Goal: Task Accomplishment & Management: Use online tool/utility

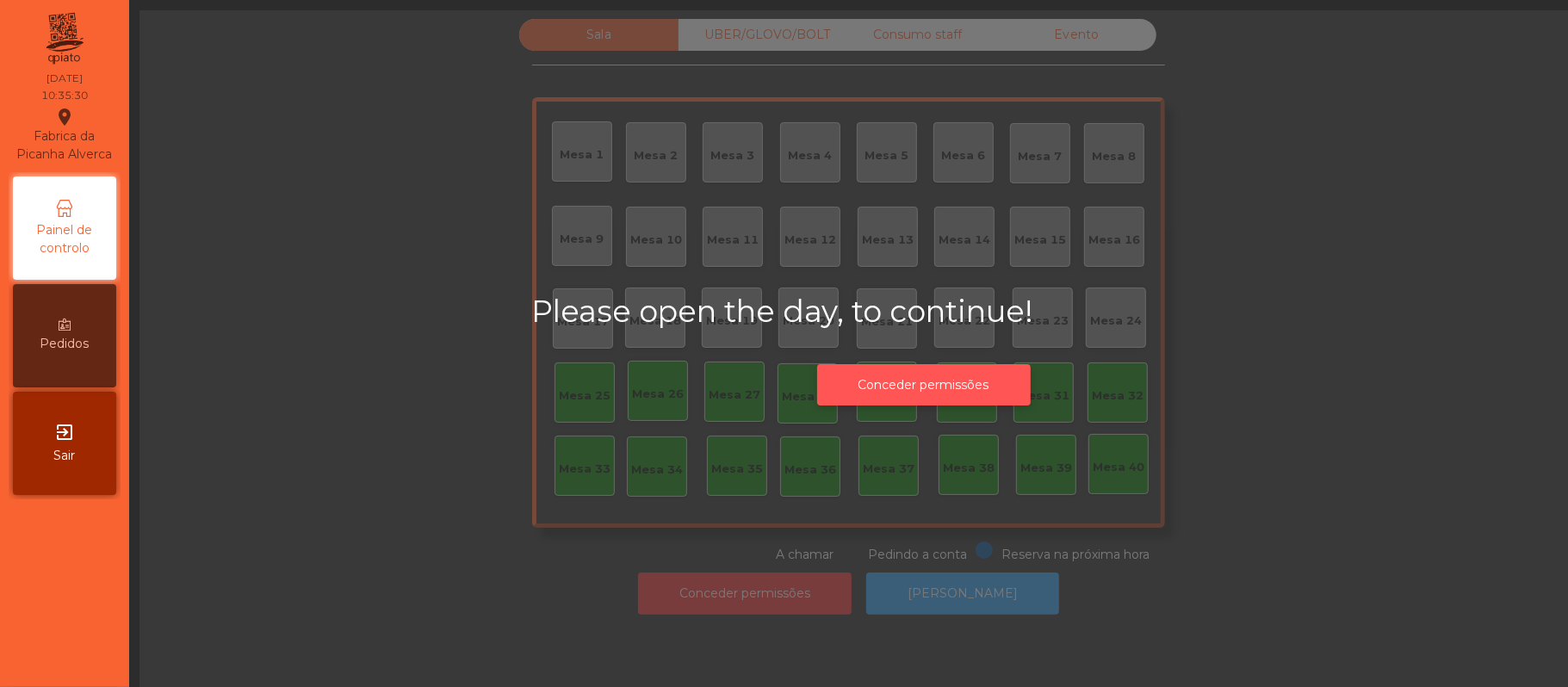
click at [947, 381] on button "Conceder permissões" at bounding box center [924, 385] width 214 height 42
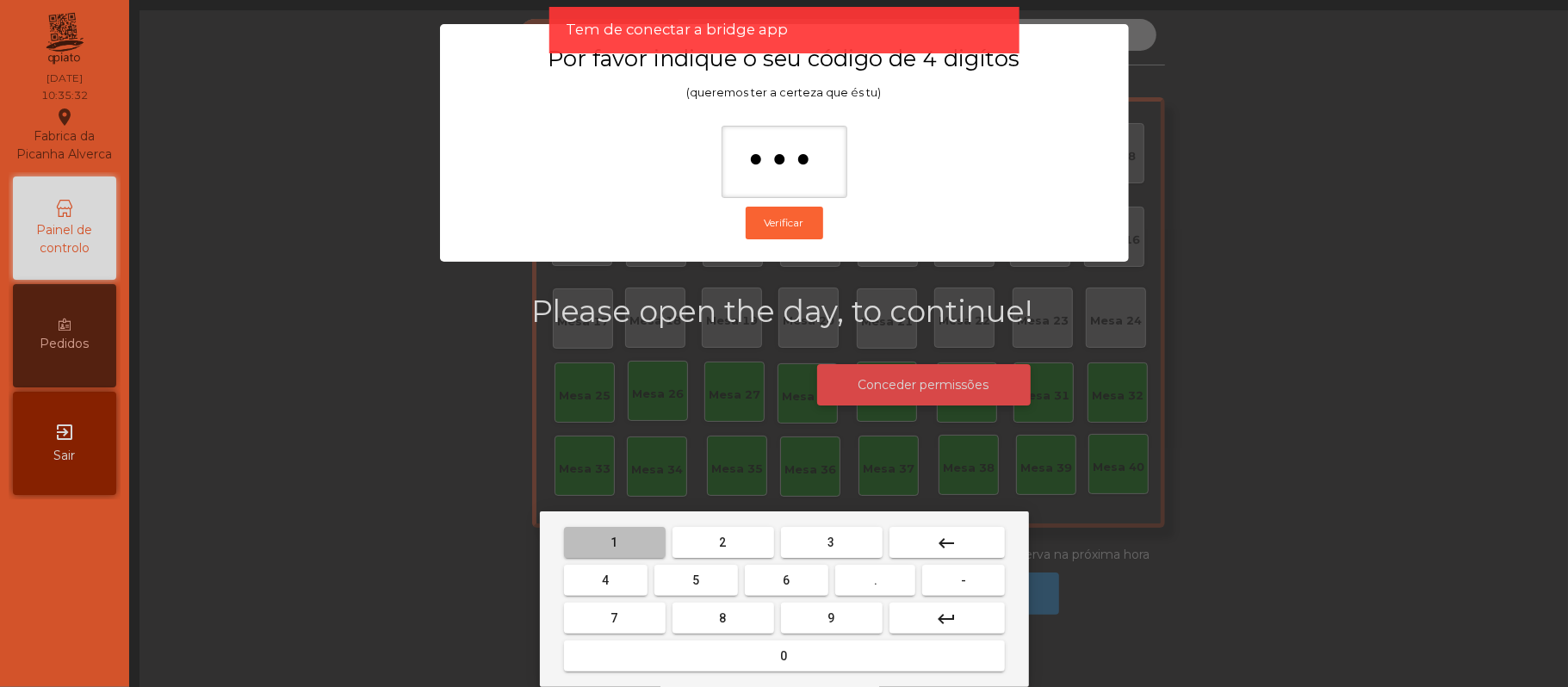
type input "****"
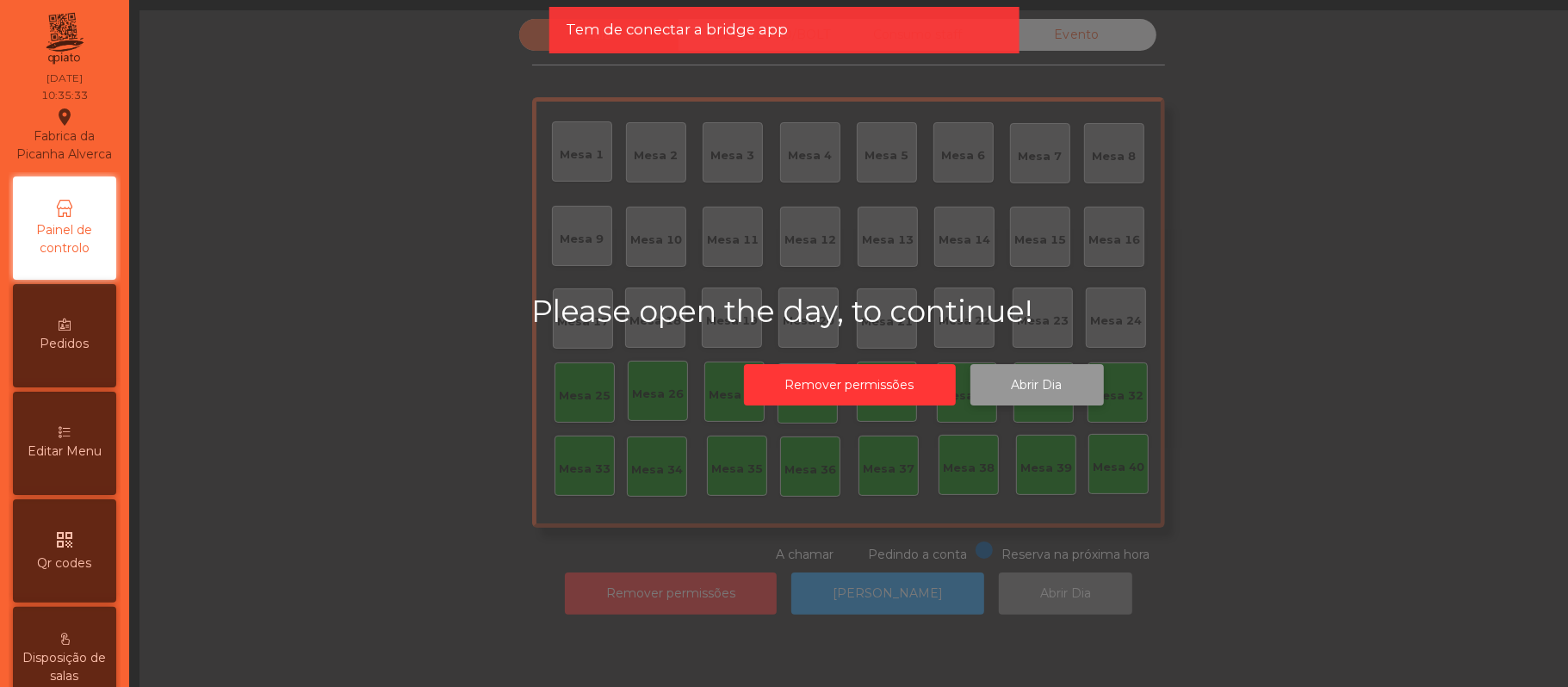
click at [1041, 377] on button "Abrir Dia" at bounding box center [1037, 385] width 133 height 42
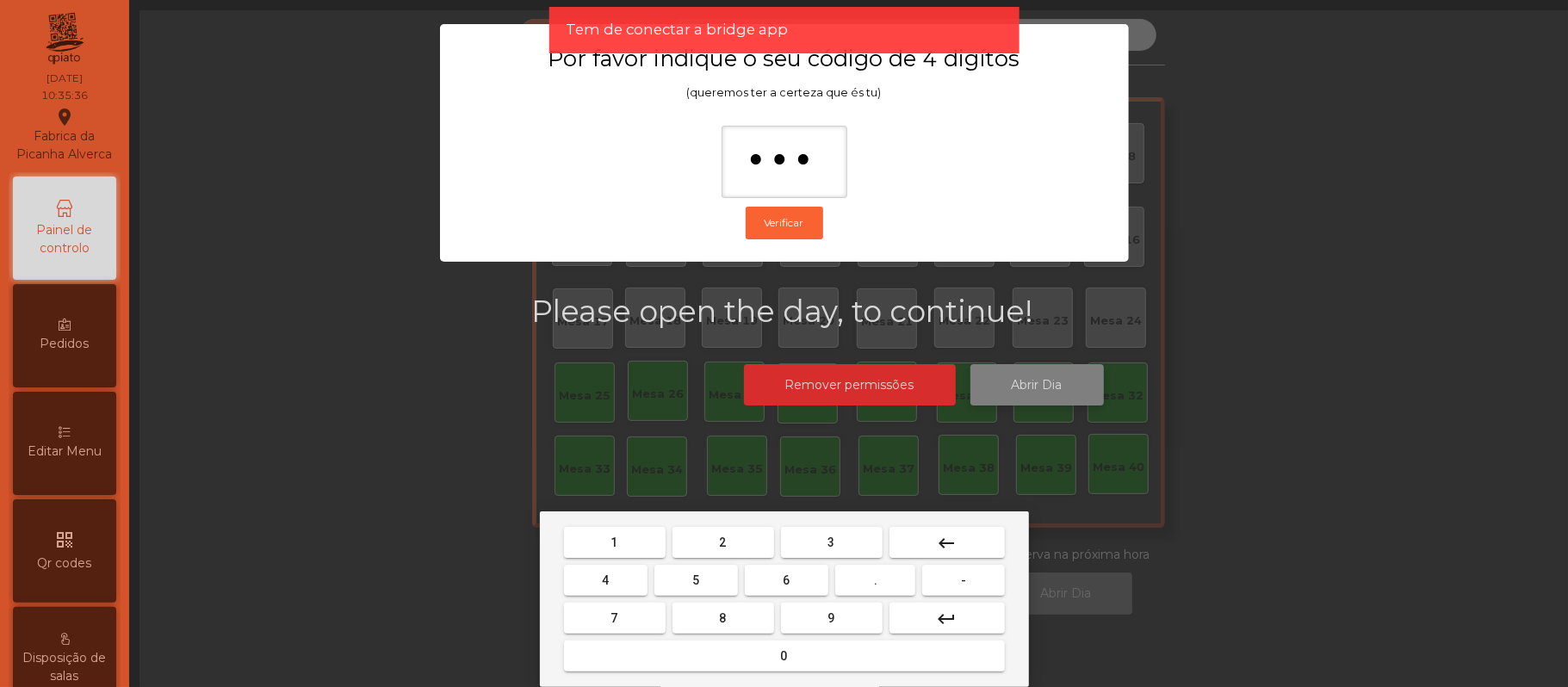
type input "****"
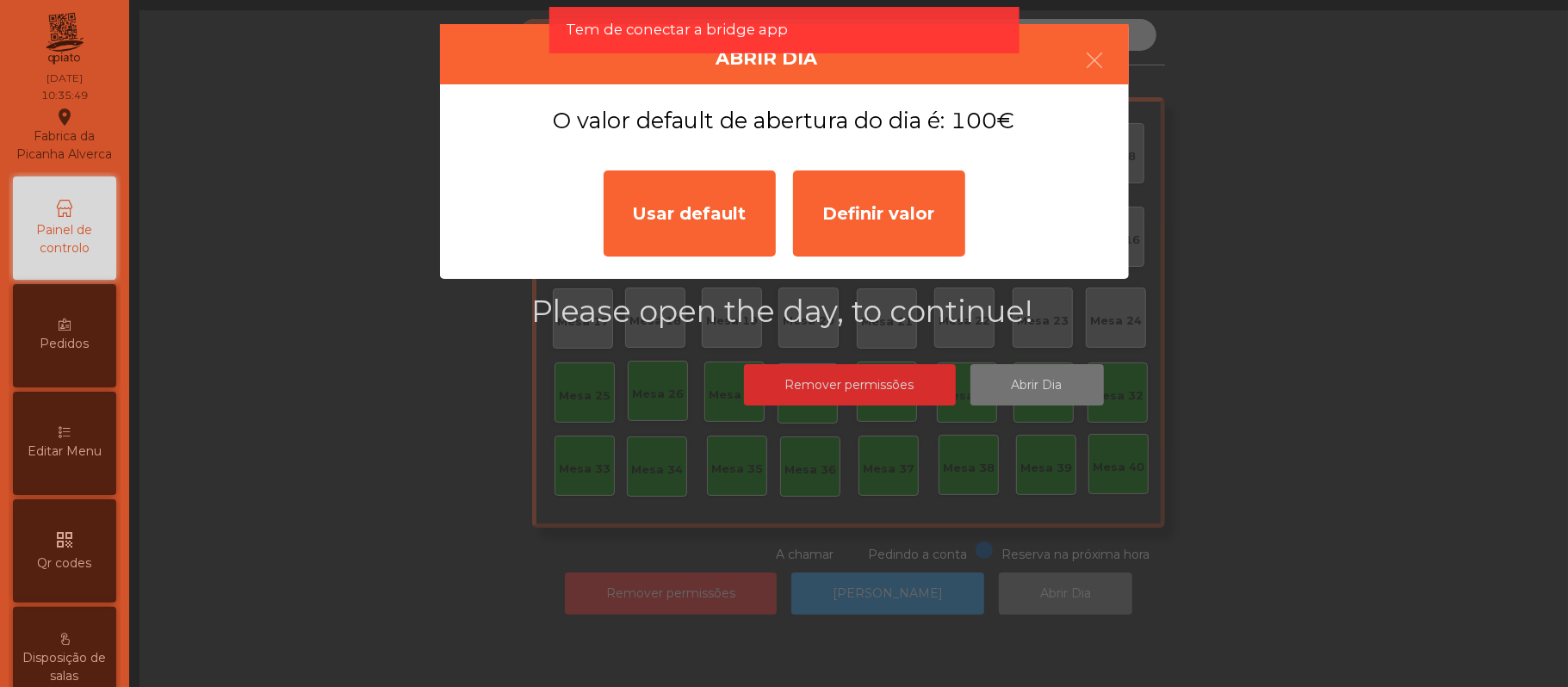
click at [1343, 249] on ngb-modal-window "Abrir Dia O valor default de abertura do dia é: 100€ Usar default Definir valor" at bounding box center [784, 344] width 1489 height 687
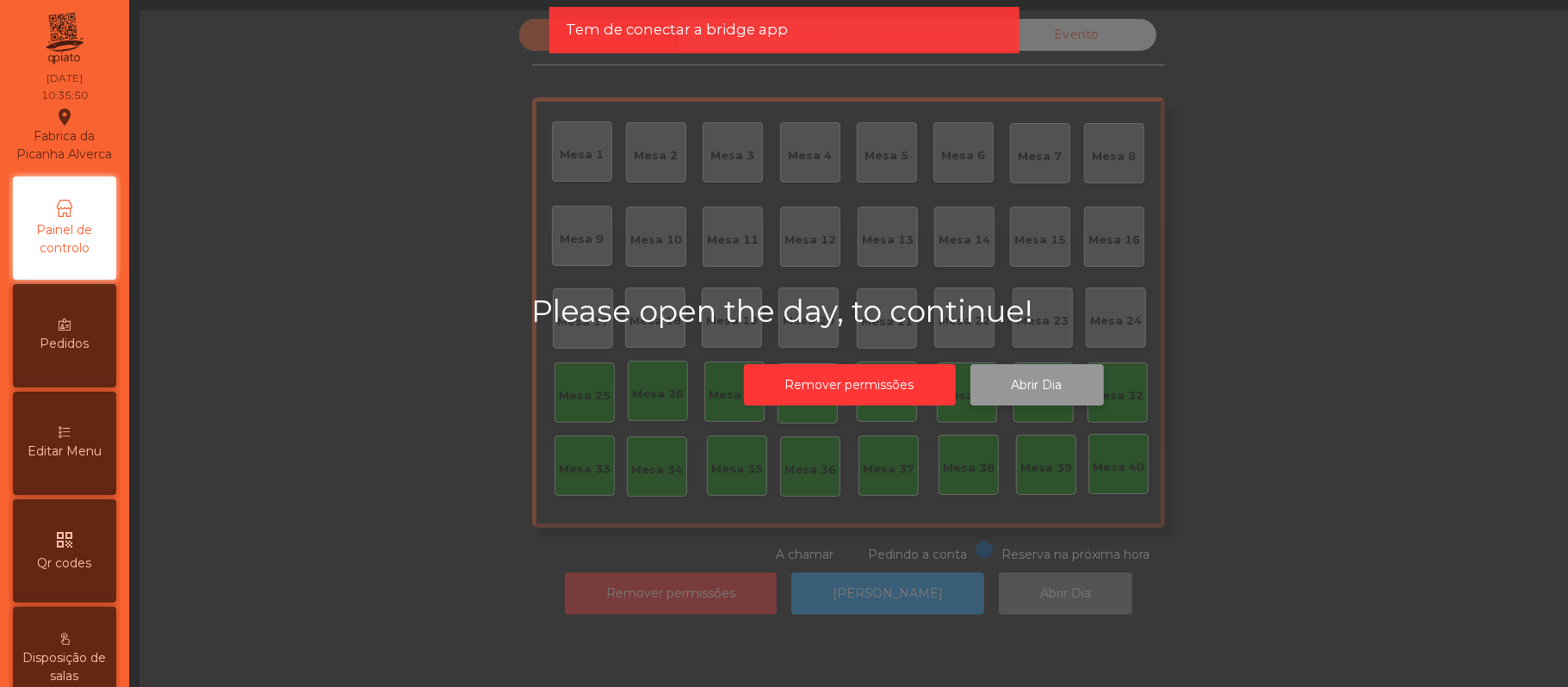
click at [1052, 373] on button "Abrir Dia" at bounding box center [1037, 385] width 133 height 42
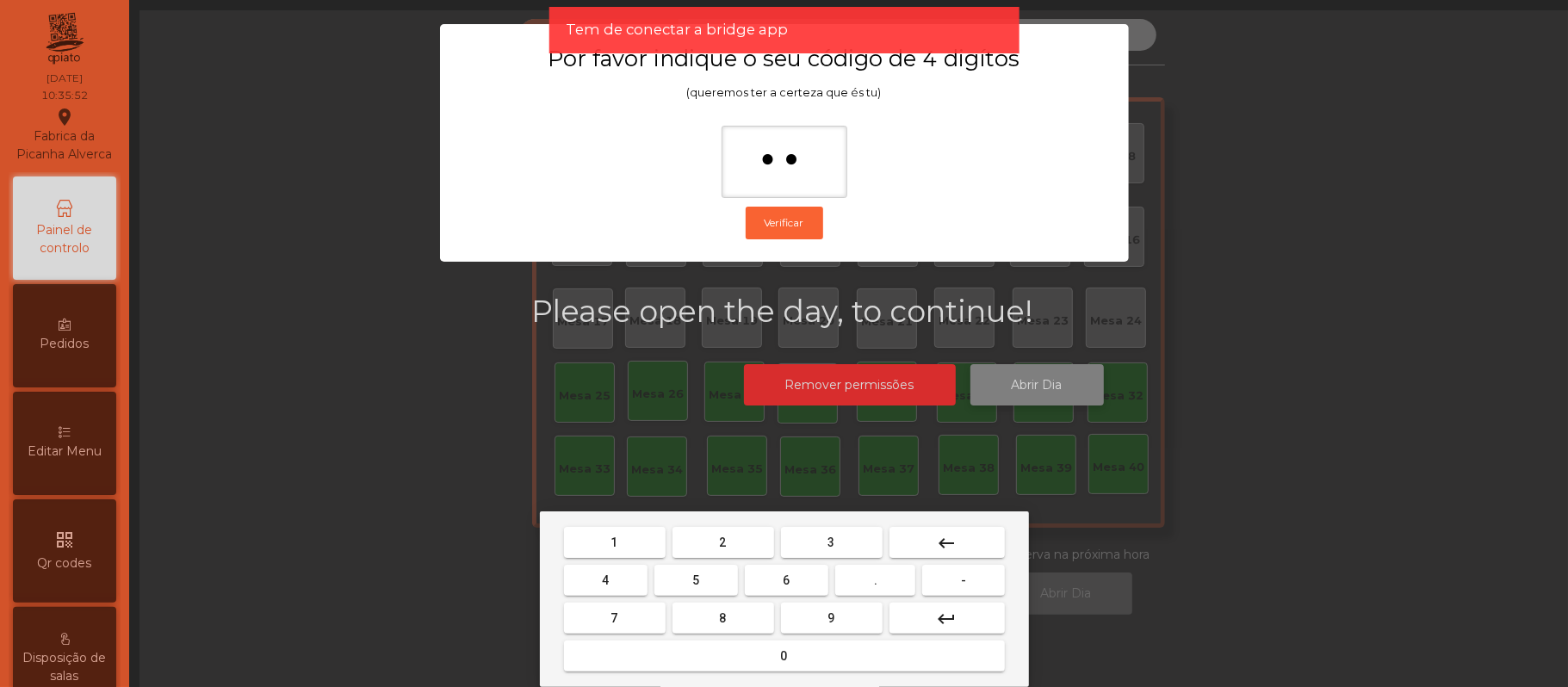
type input "*"
type input "***"
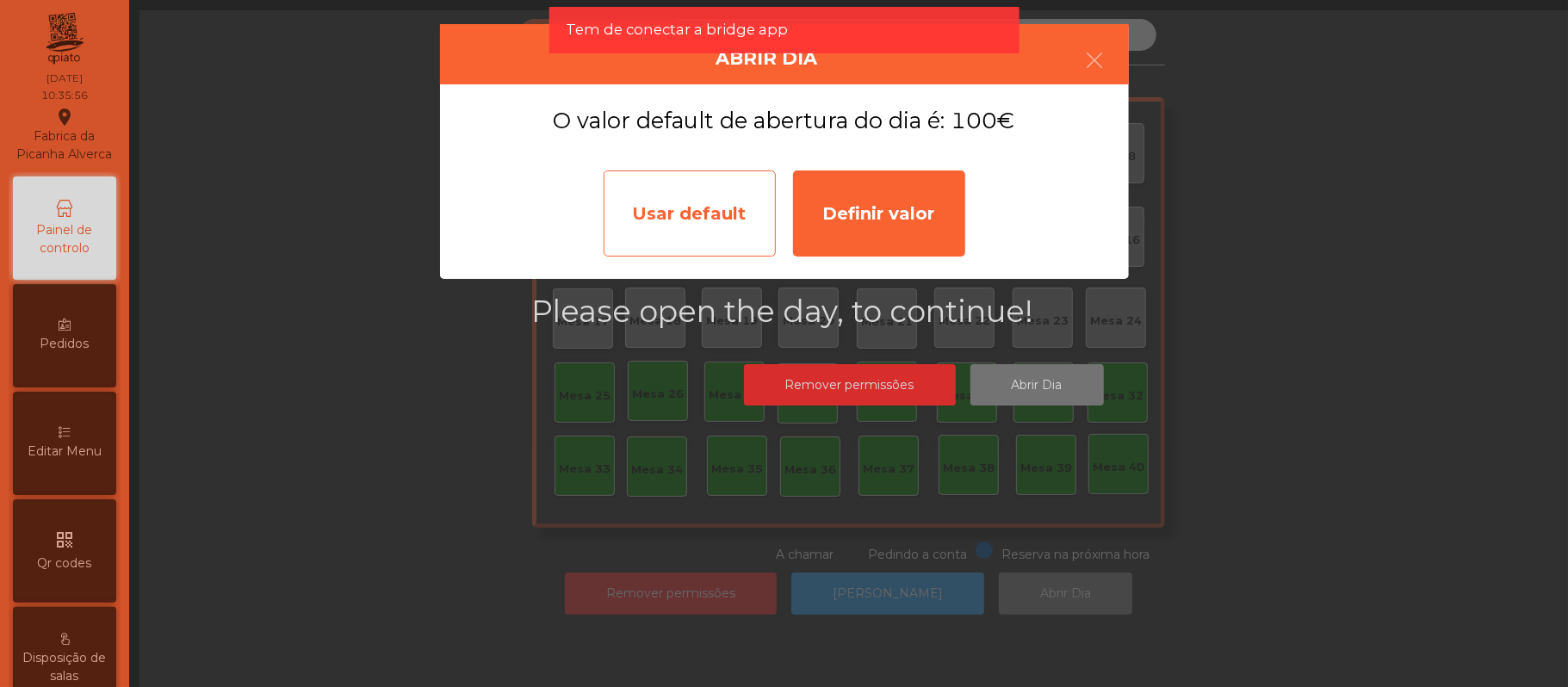
click at [704, 218] on div "Usar default" at bounding box center [689, 214] width 172 height 87
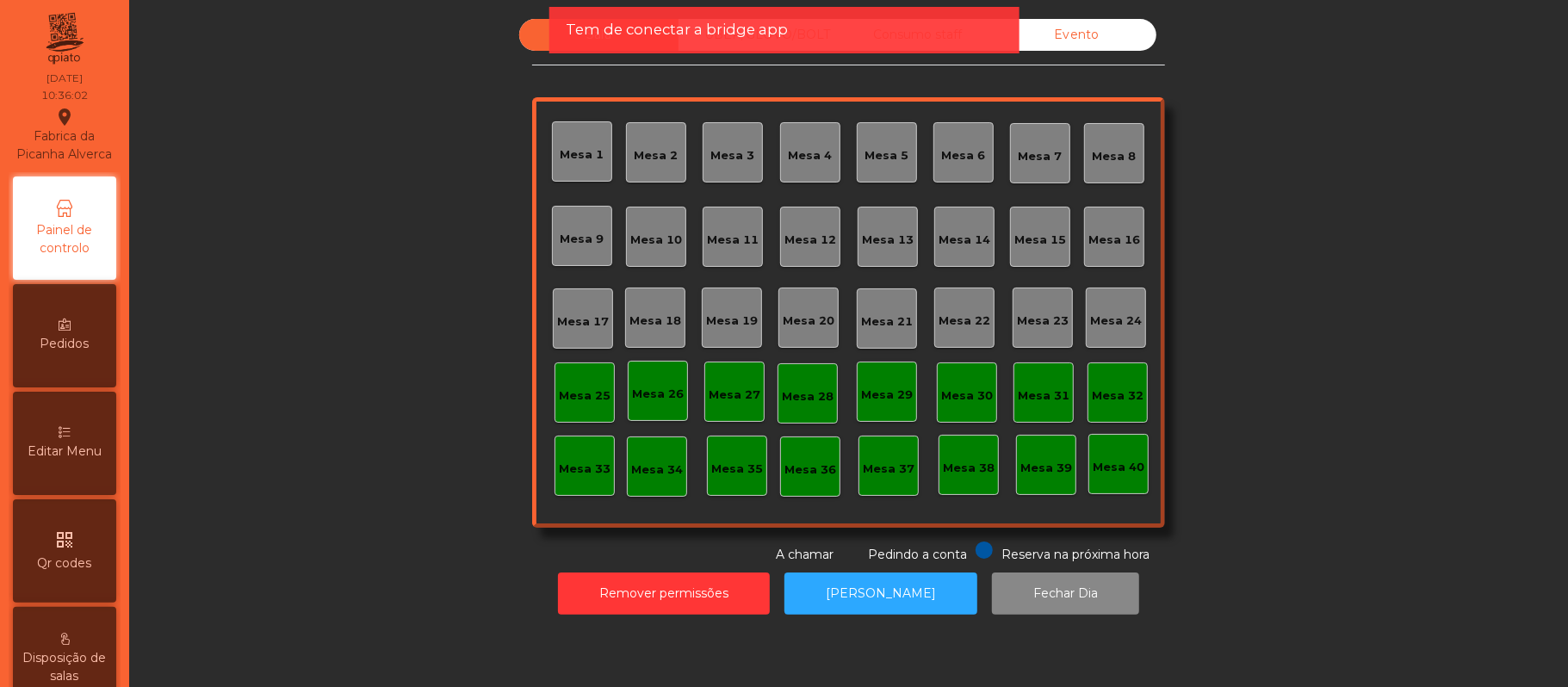
click at [1330, 410] on div "Sala UBER/[GEOGRAPHIC_DATA]/BOLT Consumo staff Evento [GEOGRAPHIC_DATA] 2 [GEOG…" at bounding box center [848, 292] width 1392 height 545
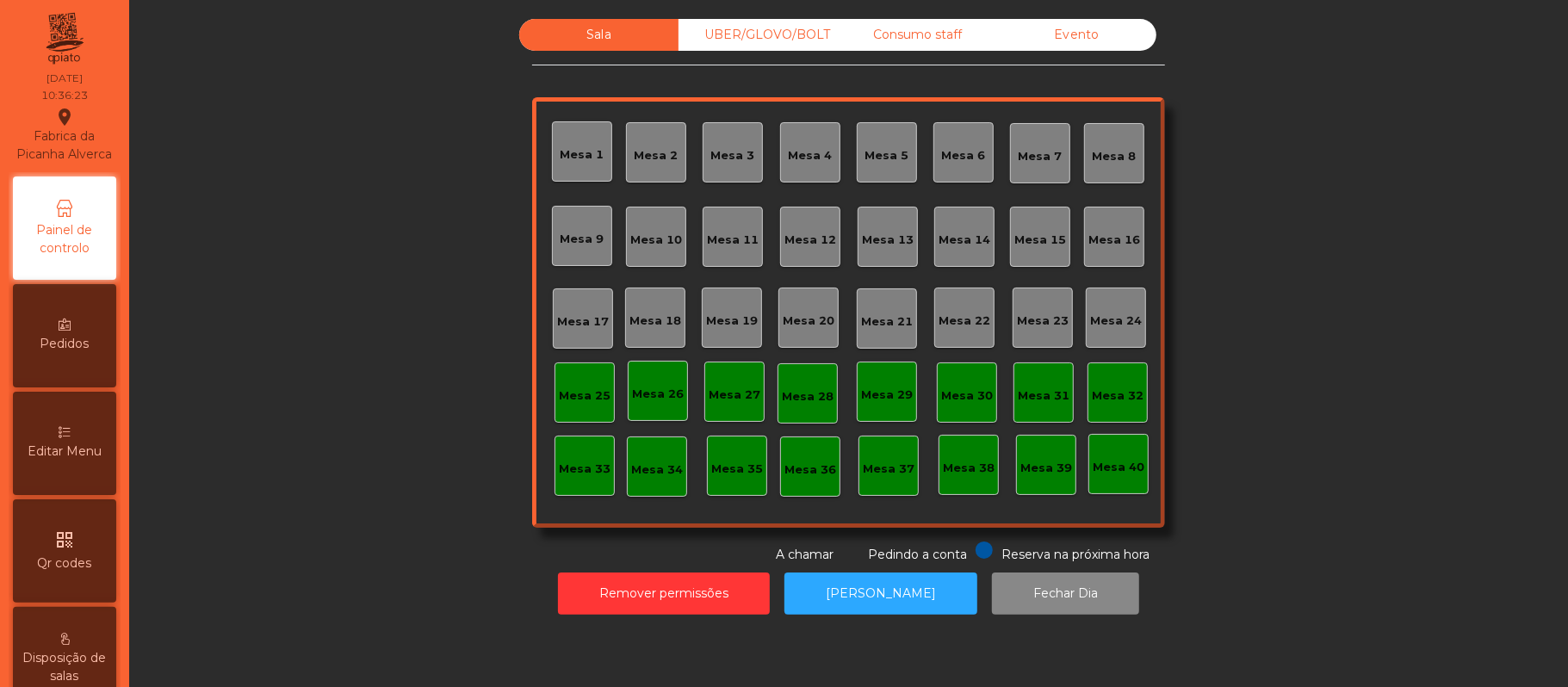
click at [1112, 472] on div "Mesa 40" at bounding box center [1118, 468] width 52 height 17
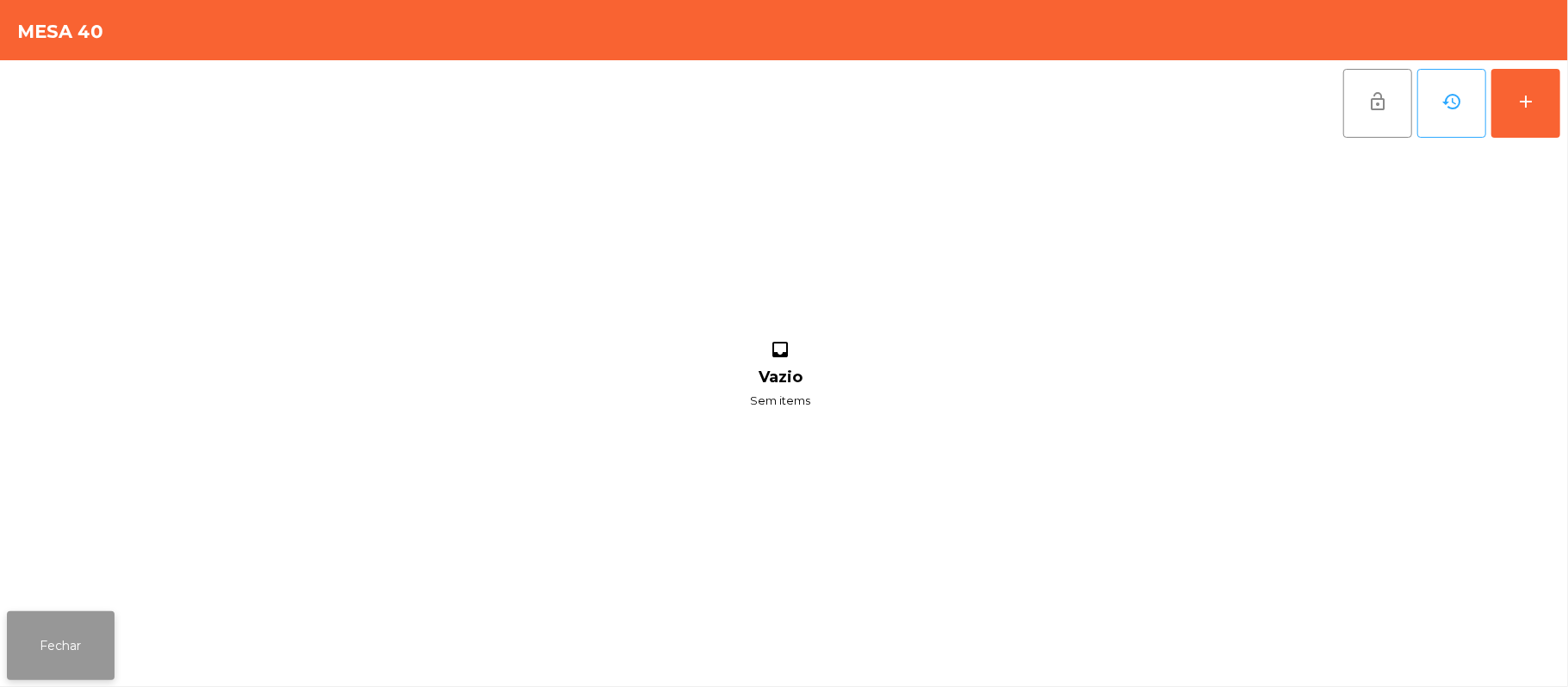
click at [81, 671] on button "Fechar" at bounding box center [61, 646] width 107 height 69
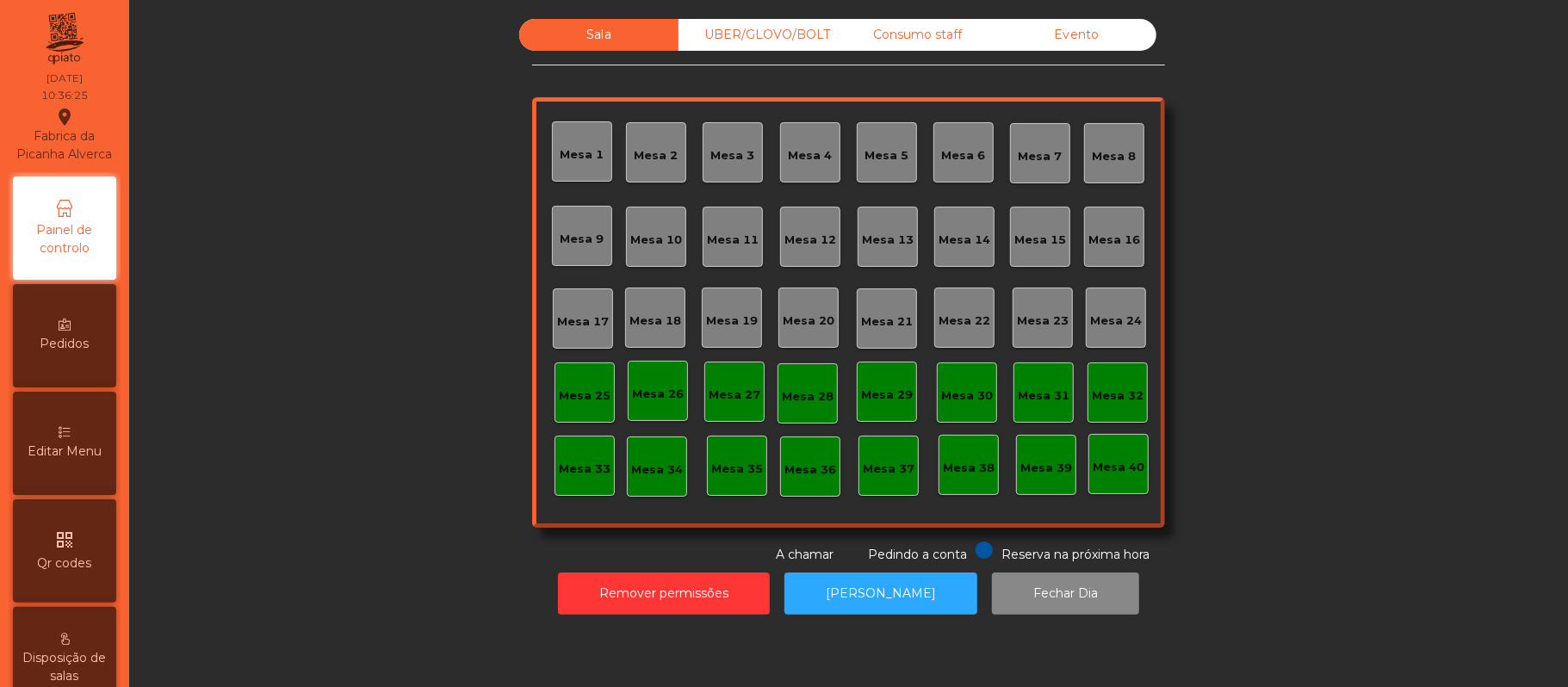
click at [1053, 474] on div "Mesa 39" at bounding box center [1046, 469] width 52 height 17
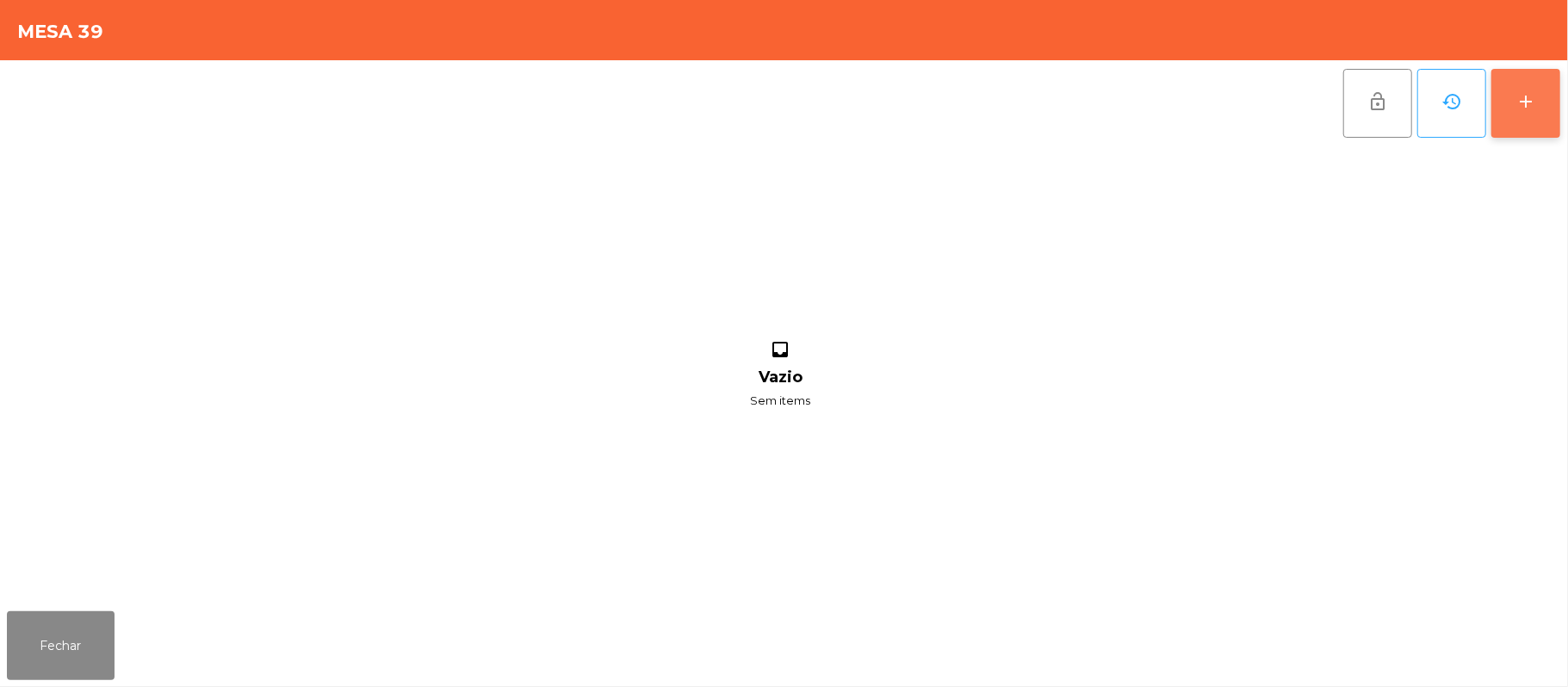
click at [1560, 113] on button "add" at bounding box center [1526, 104] width 69 height 69
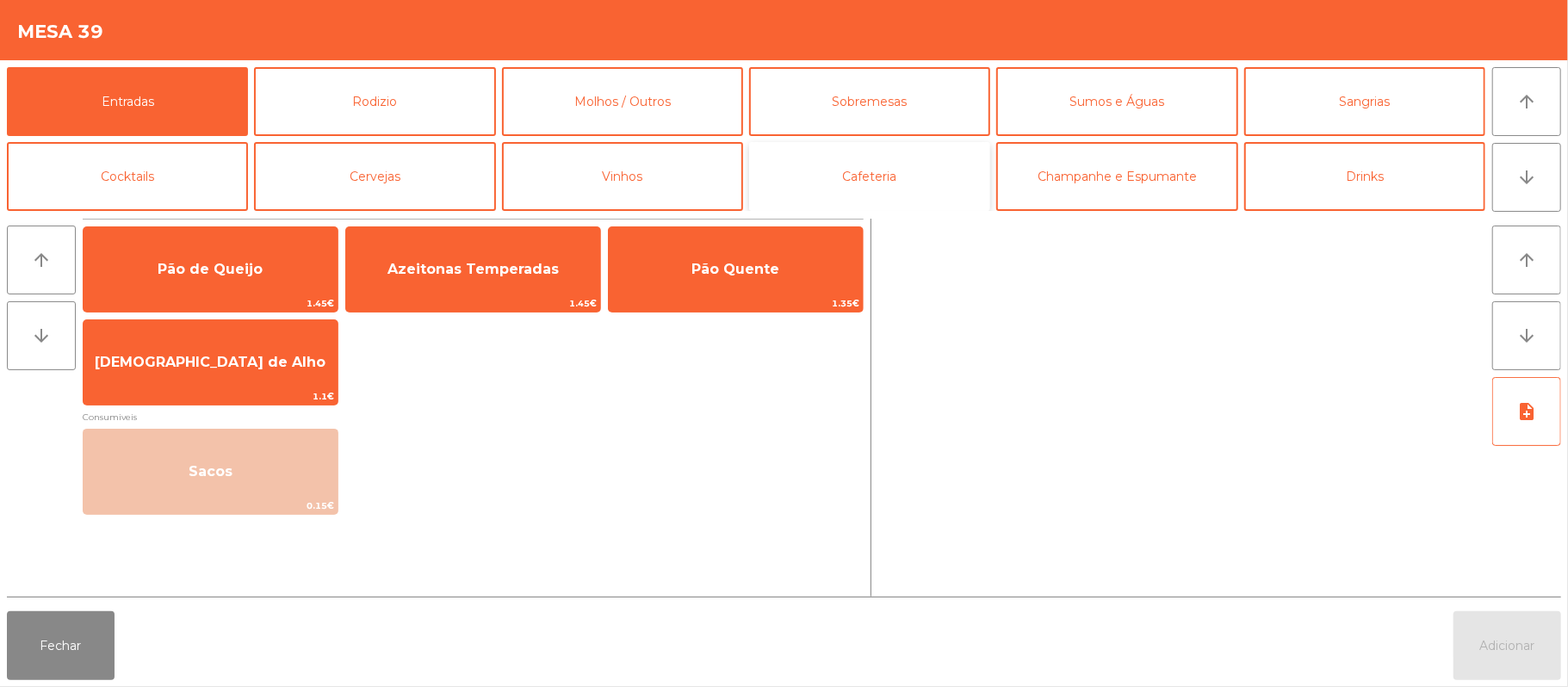
click at [859, 188] on button "Cafeteria" at bounding box center [869, 177] width 241 height 69
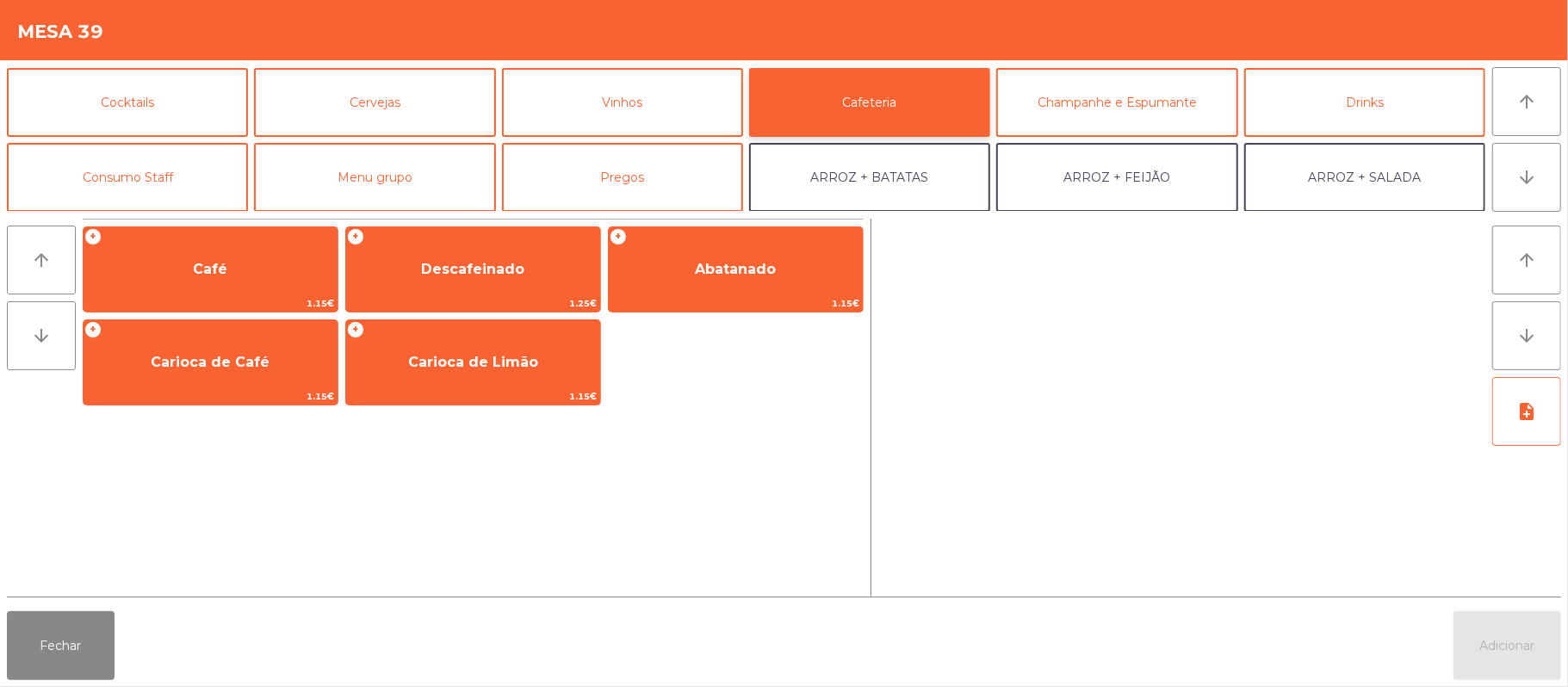
scroll to position [97, 0]
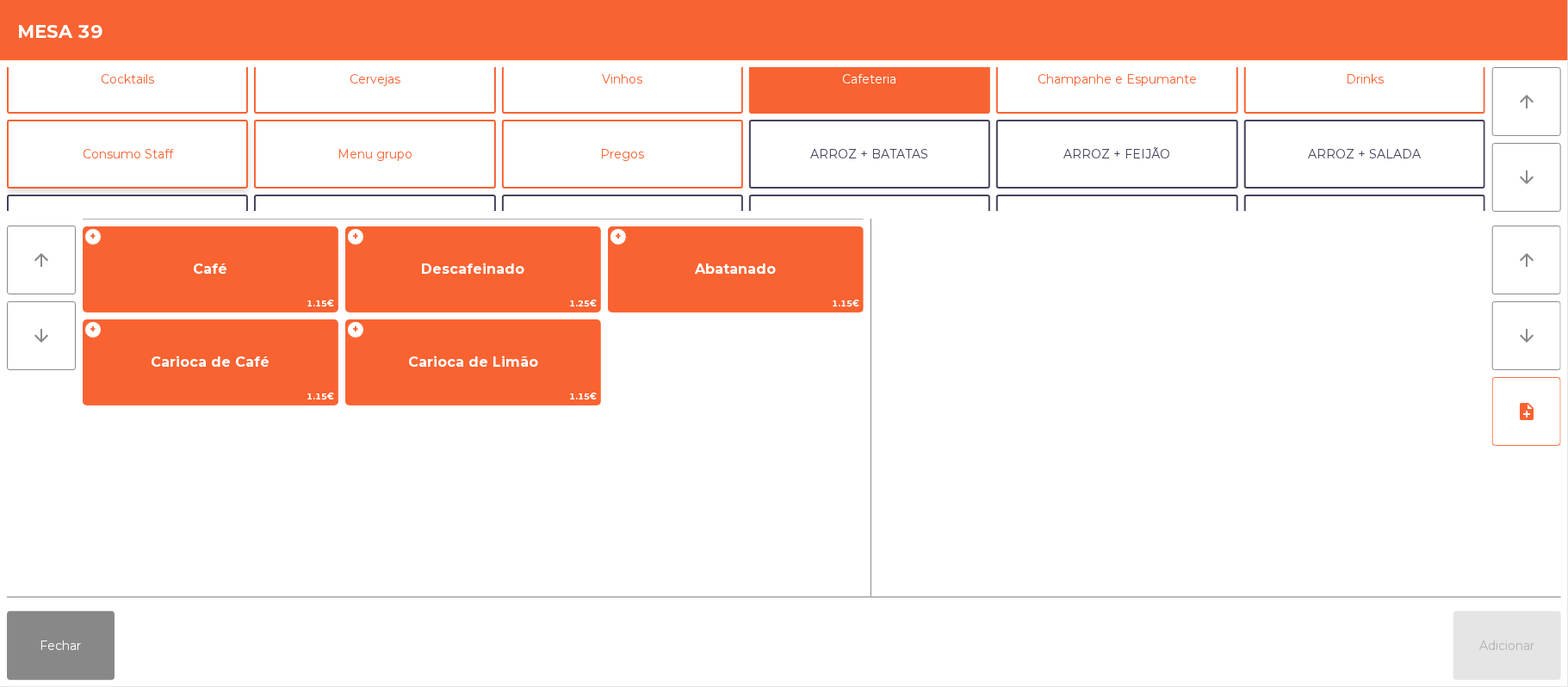
click at [162, 156] on button "Consumo Staff" at bounding box center [127, 154] width 241 height 69
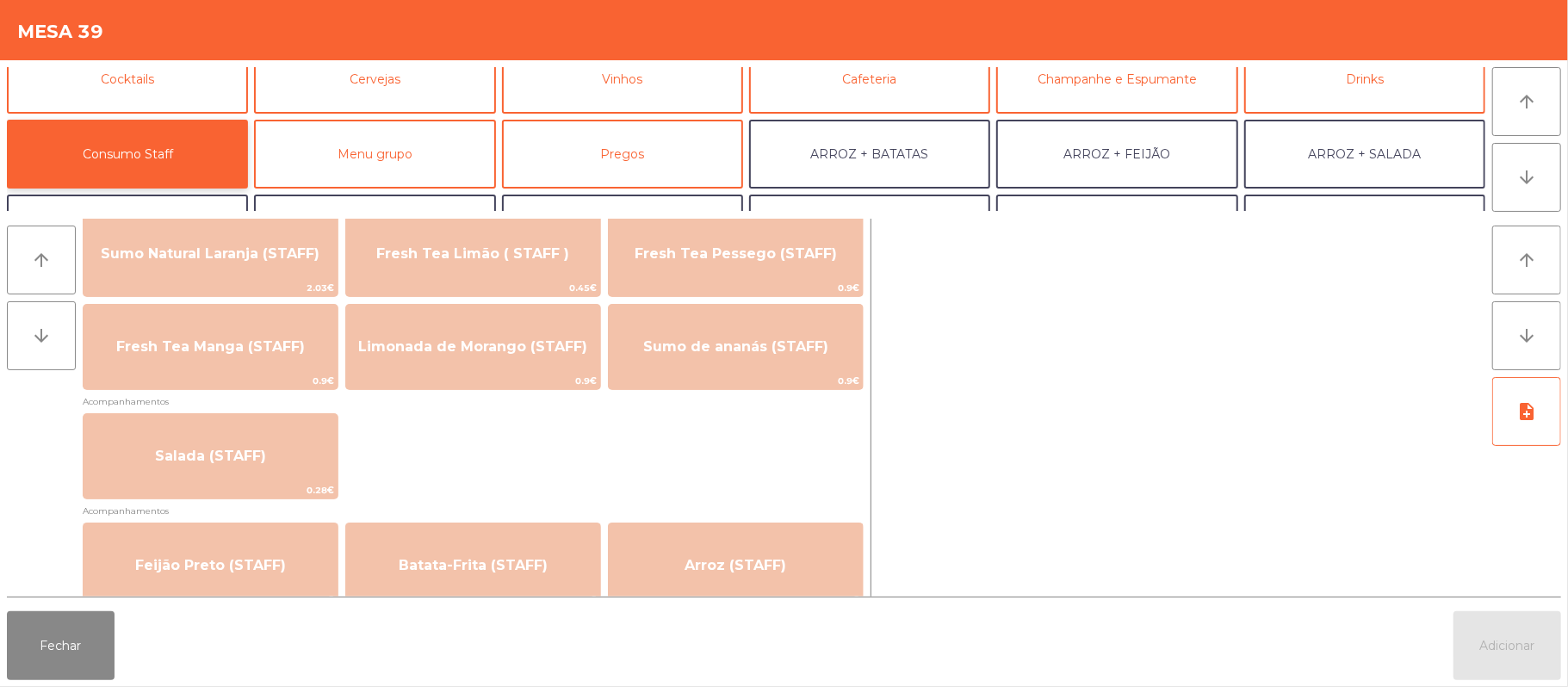
scroll to position [535, 0]
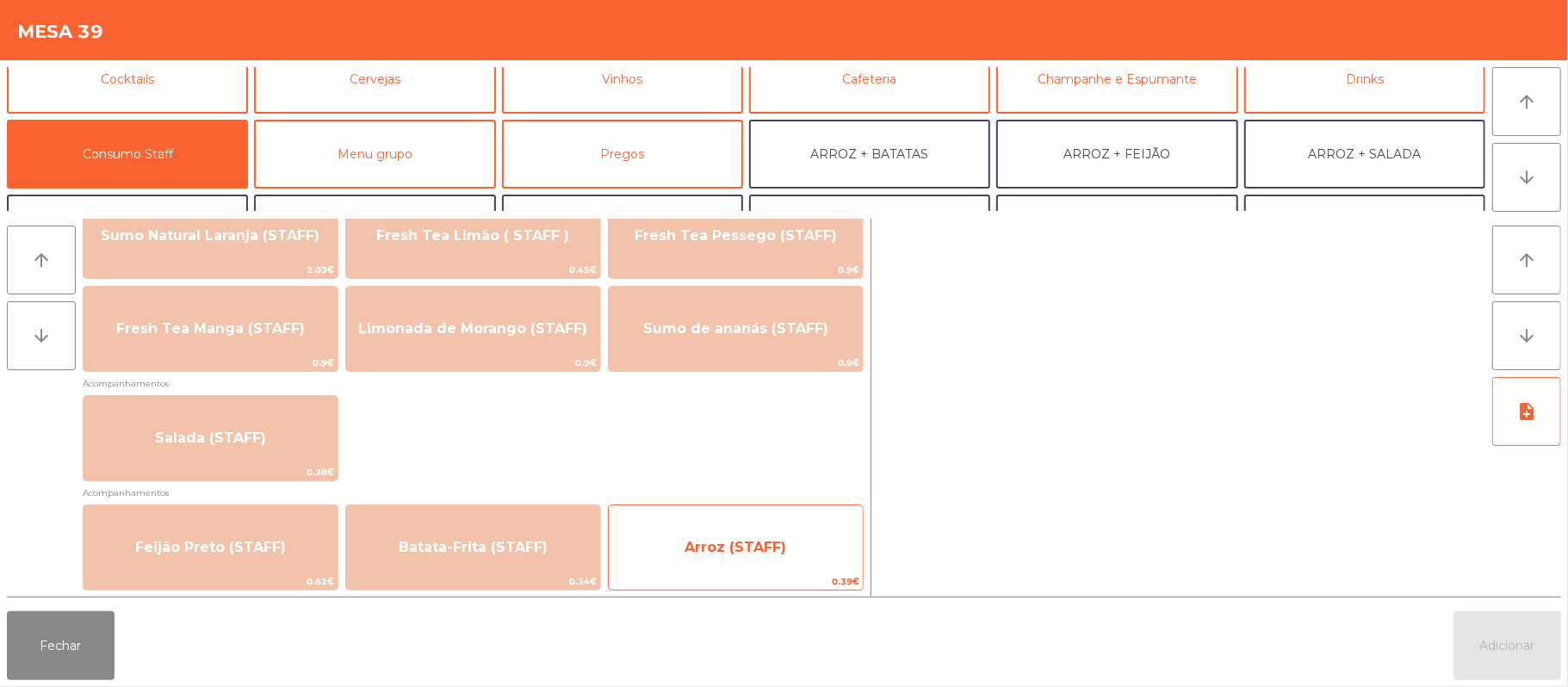
click at [817, 518] on div "Arroz (STAFF) 0.39€" at bounding box center [736, 548] width 256 height 87
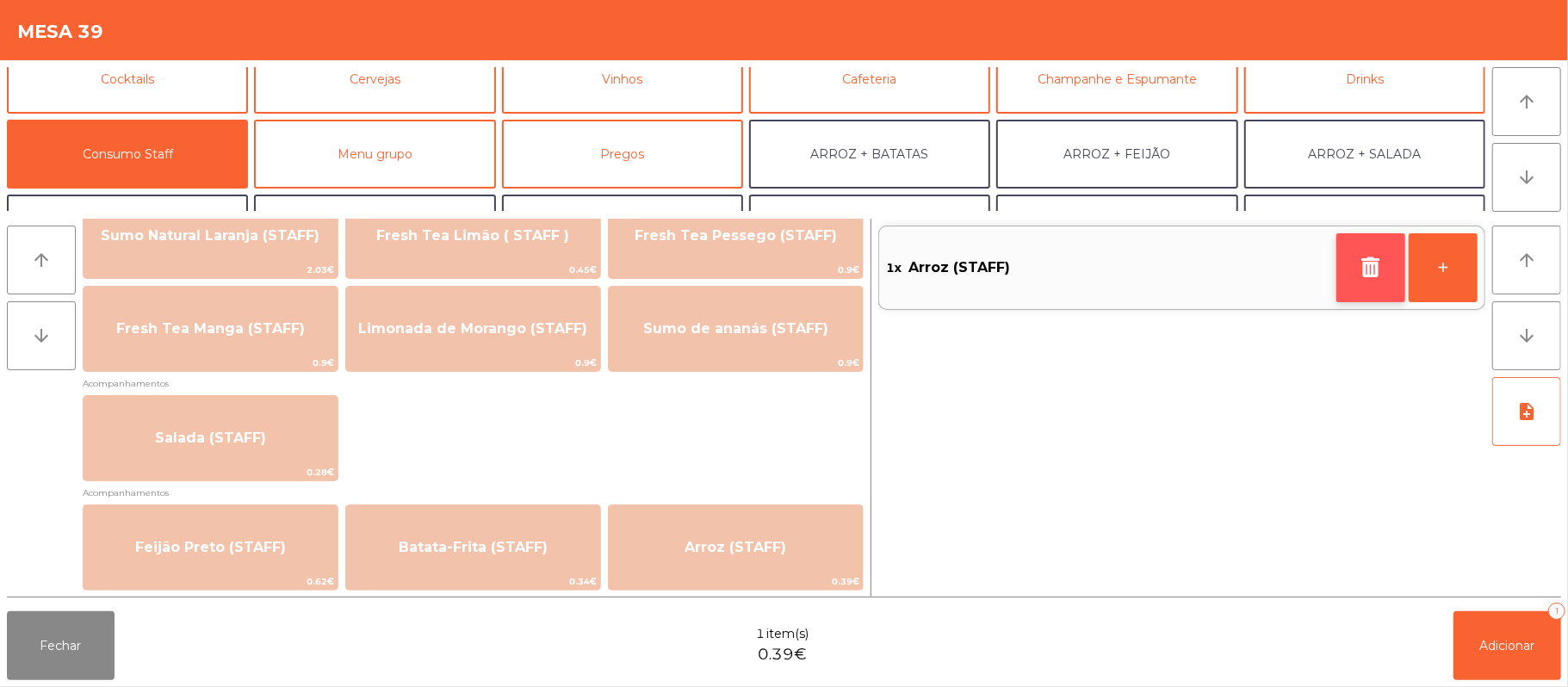
click at [1359, 287] on button "button" at bounding box center [1371, 268] width 69 height 69
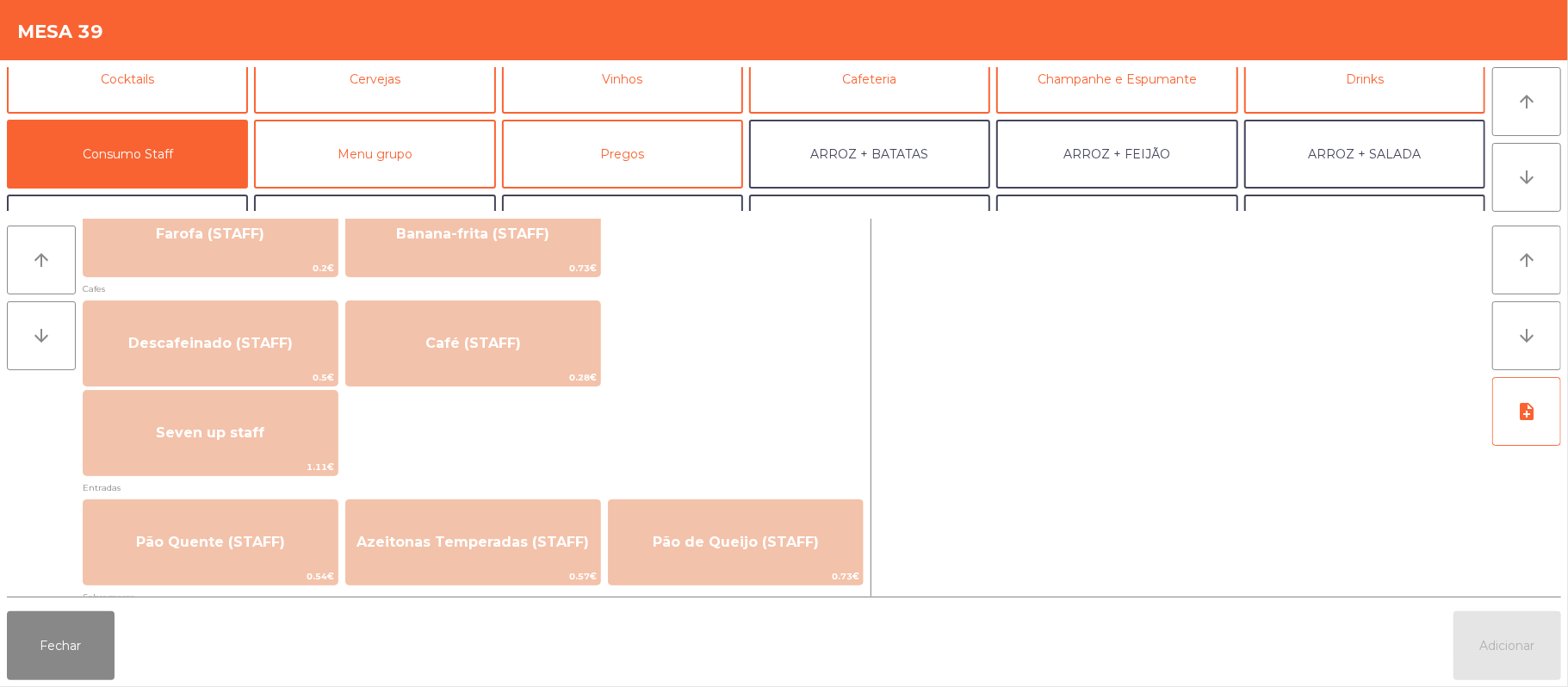
scroll to position [921, 0]
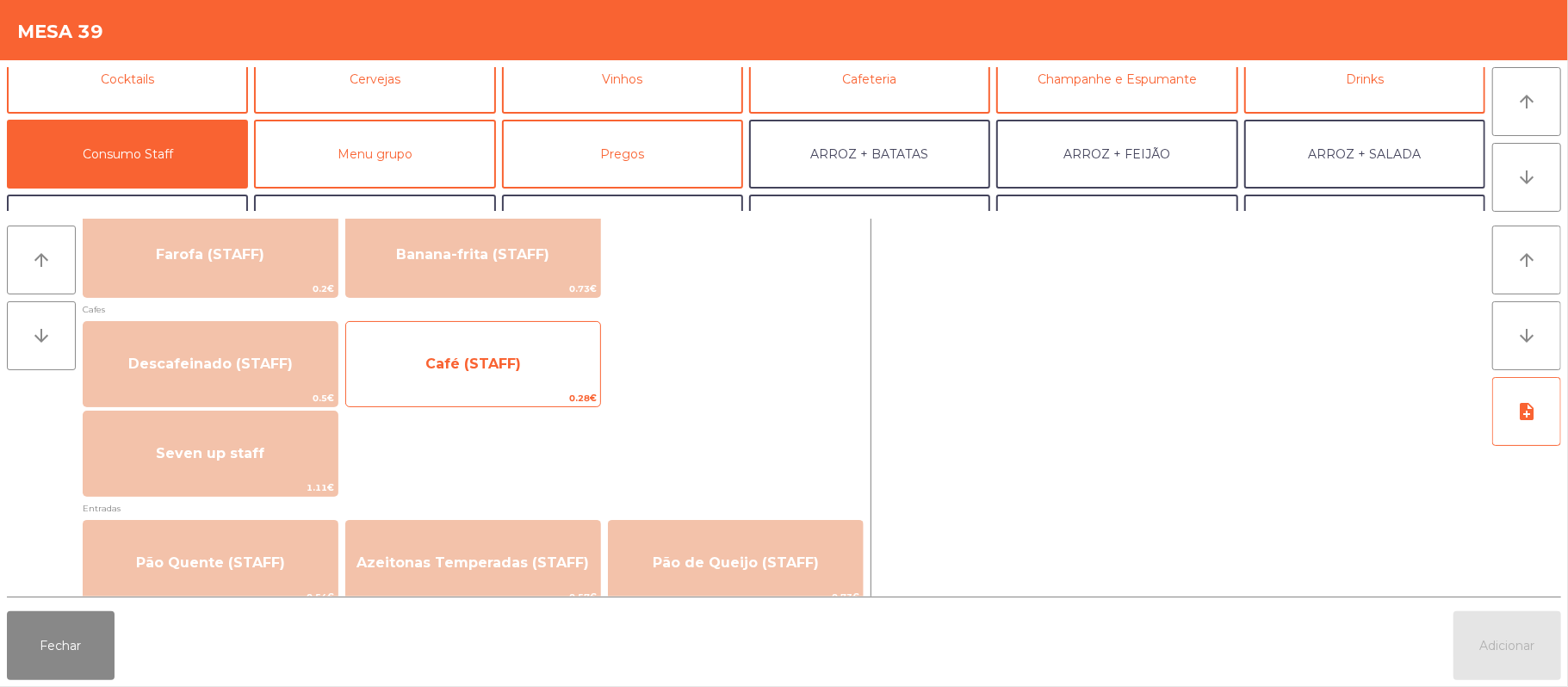
click at [504, 381] on span "Café (STAFF)" at bounding box center [473, 364] width 254 height 47
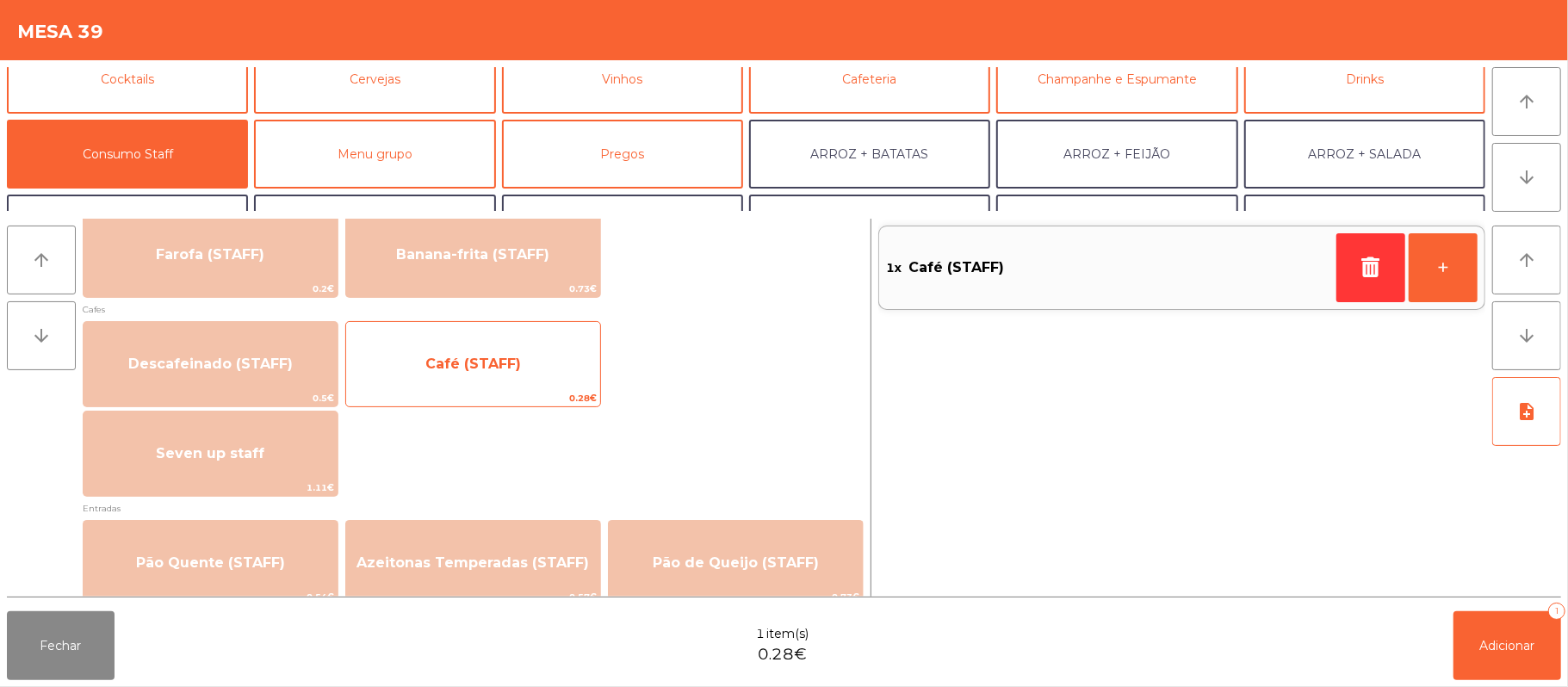
click at [521, 390] on span "0.28€" at bounding box center [473, 398] width 254 height 16
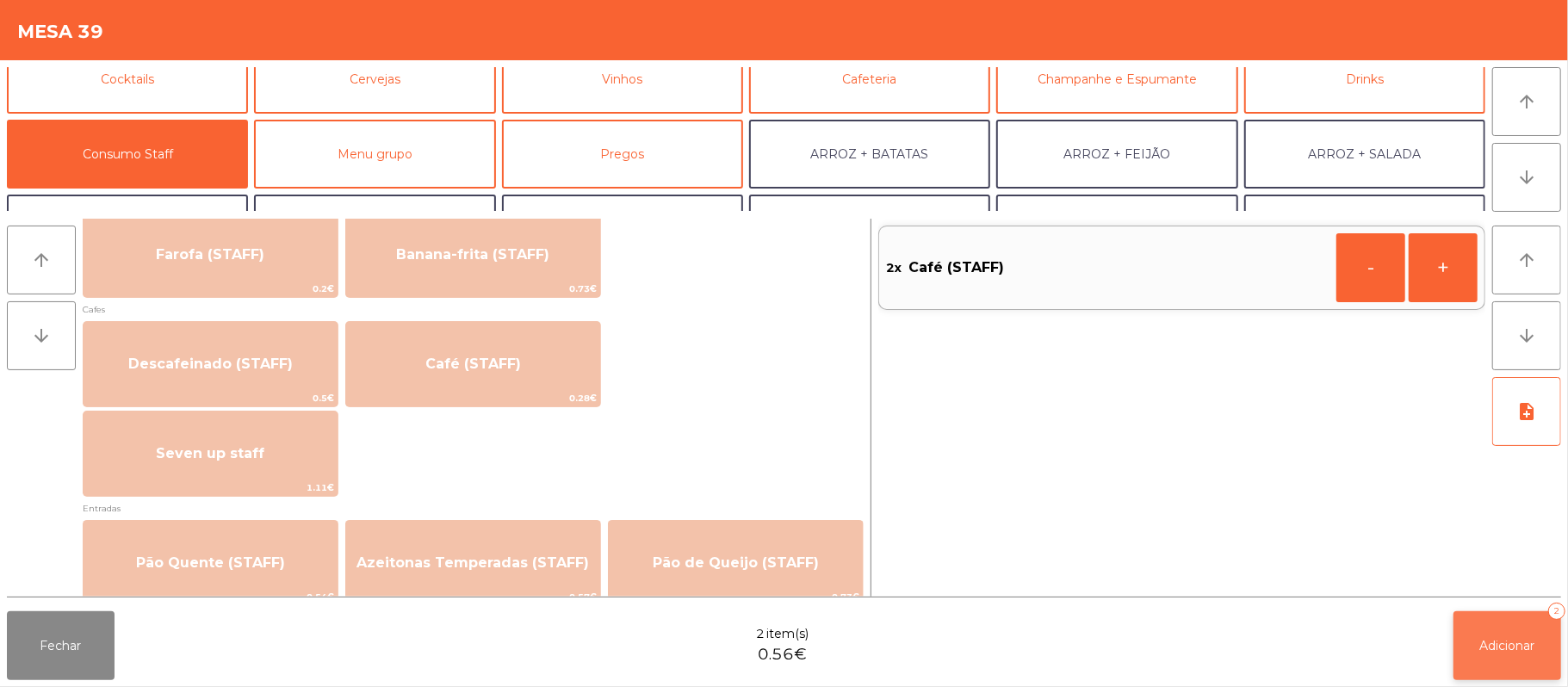
click at [1515, 643] on span "Adicionar" at bounding box center [1507, 646] width 55 height 16
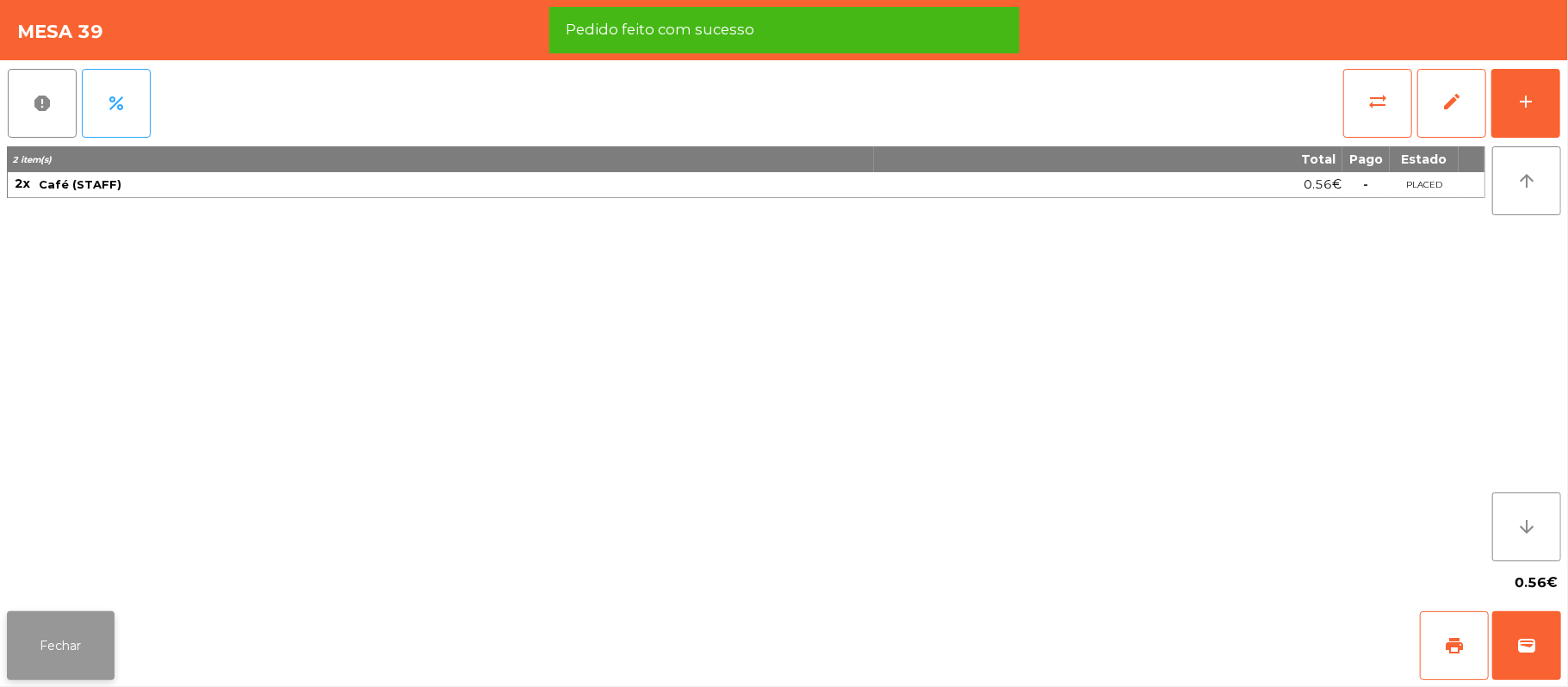
click at [50, 666] on button "Fechar" at bounding box center [61, 646] width 107 height 69
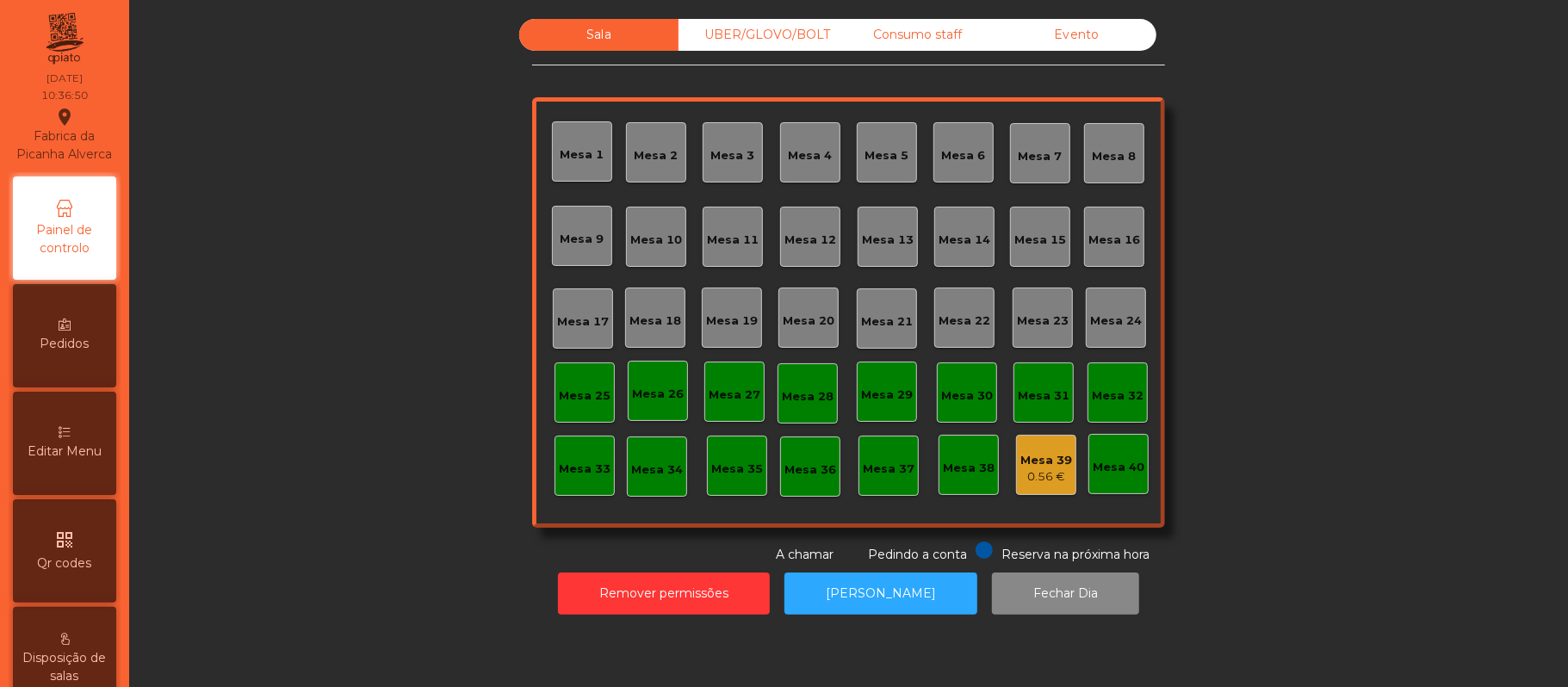
click at [876, 484] on div "Mesa 37" at bounding box center [889, 466] width 61 height 61
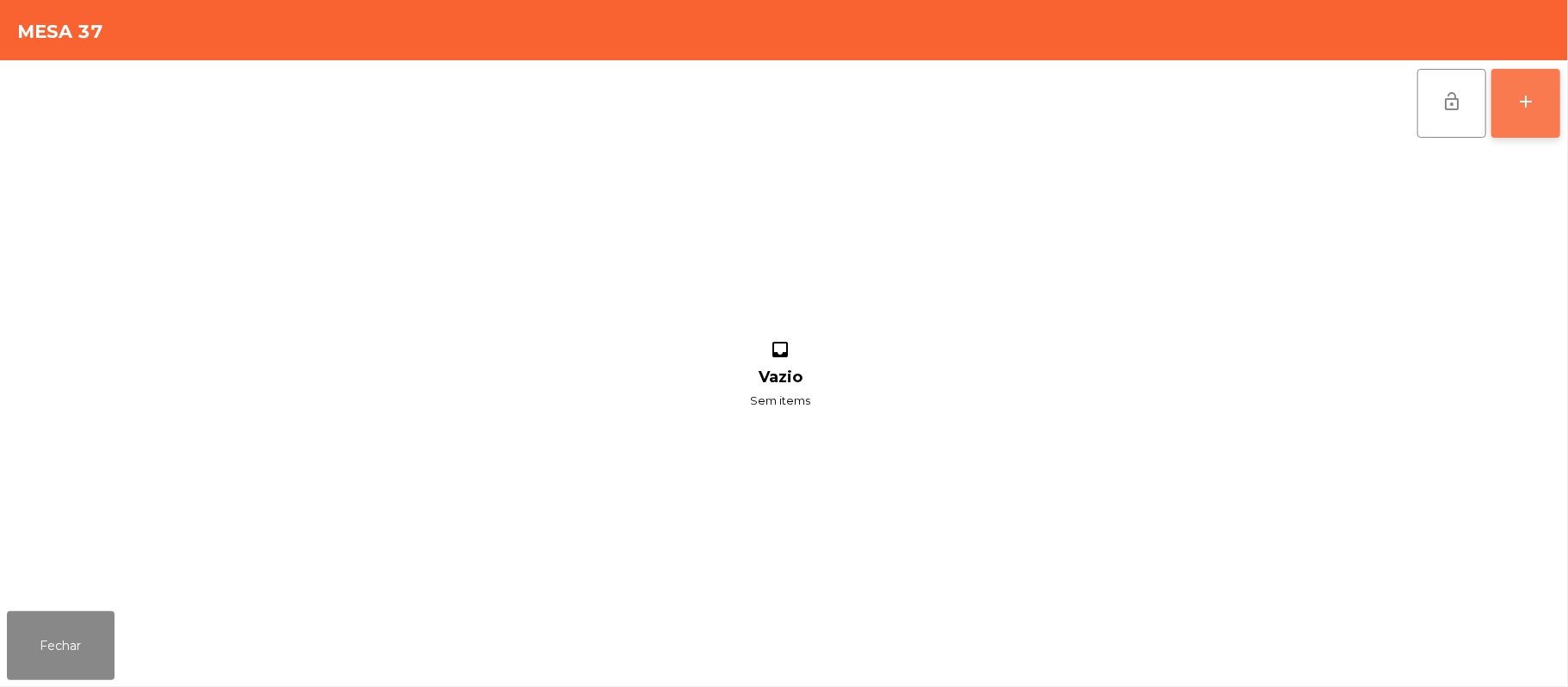
click at [1512, 108] on button "add" at bounding box center [1526, 104] width 69 height 69
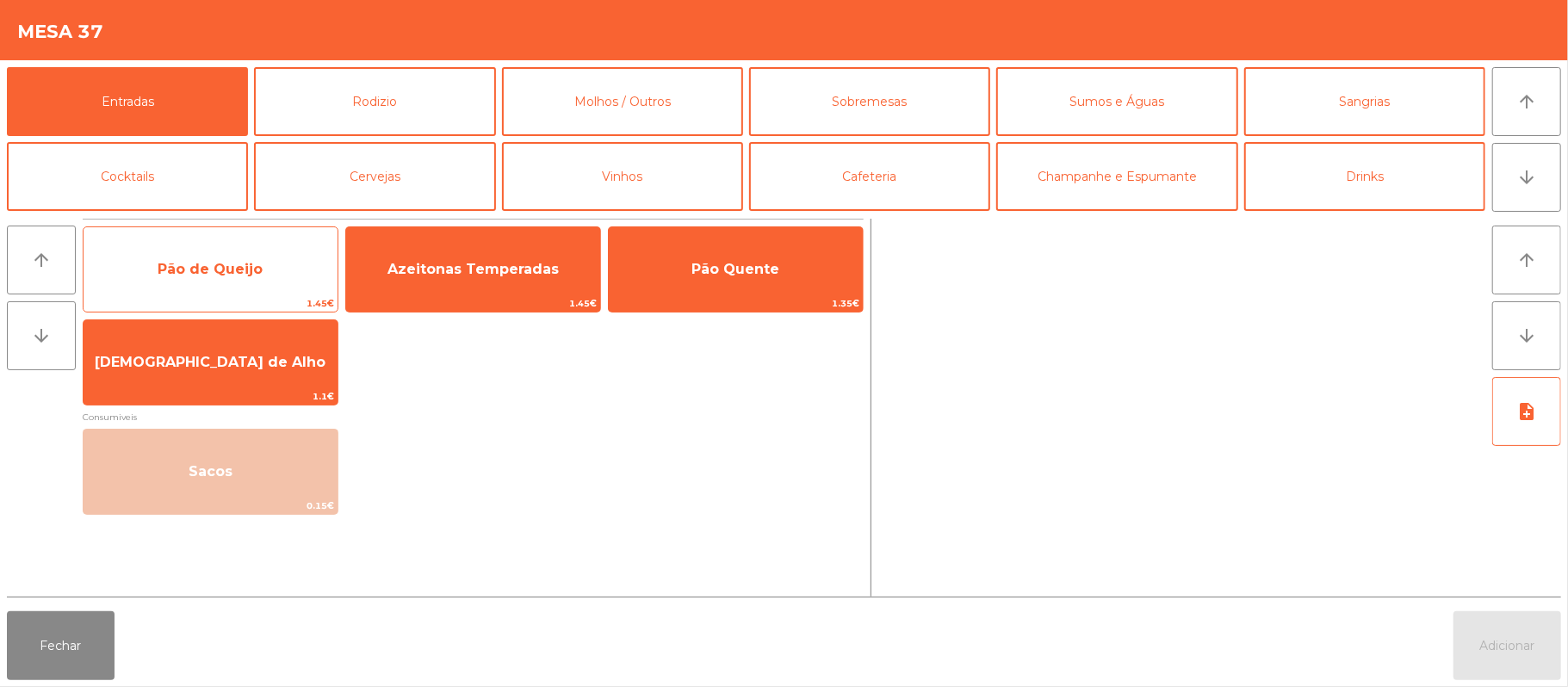
click at [279, 270] on span "Pão de Queijo" at bounding box center [211, 270] width 254 height 47
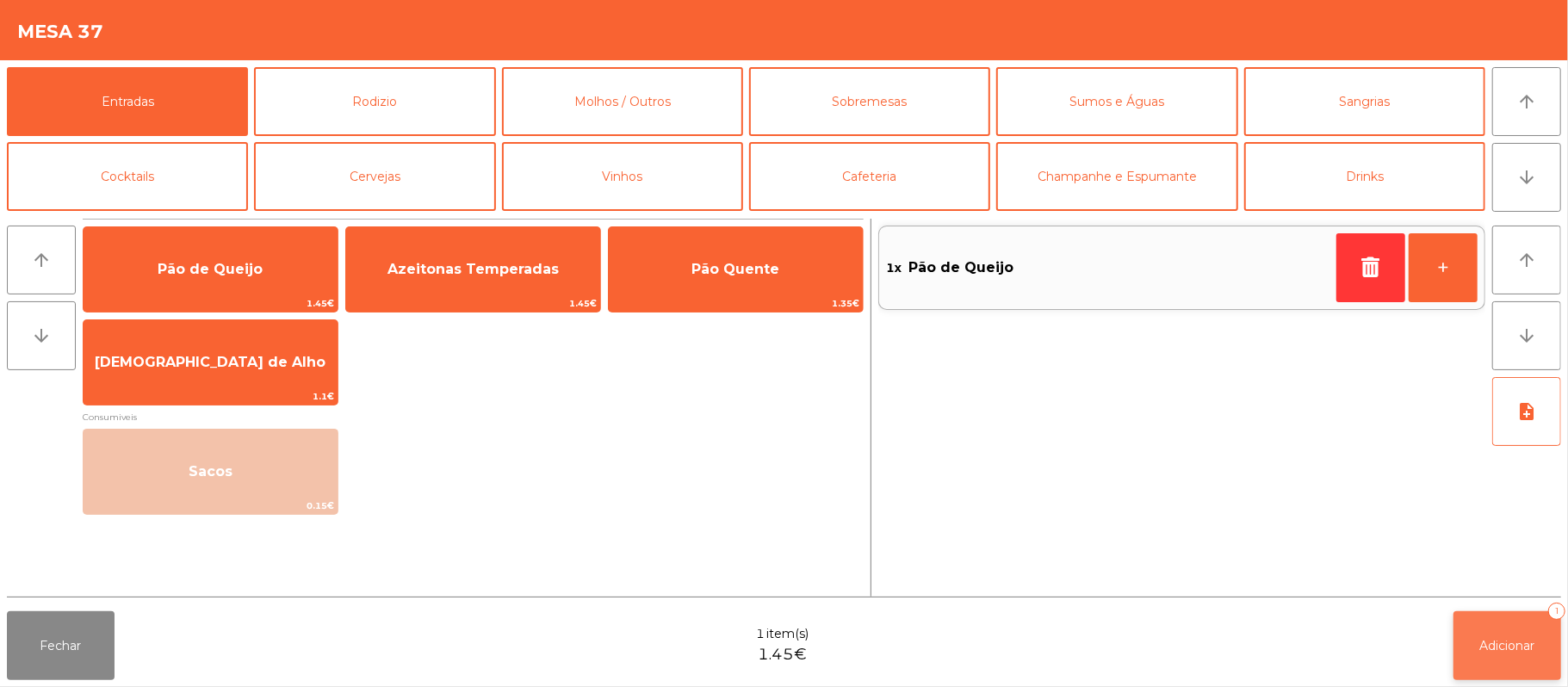
click at [1506, 646] on span "Adicionar" at bounding box center [1507, 646] width 55 height 16
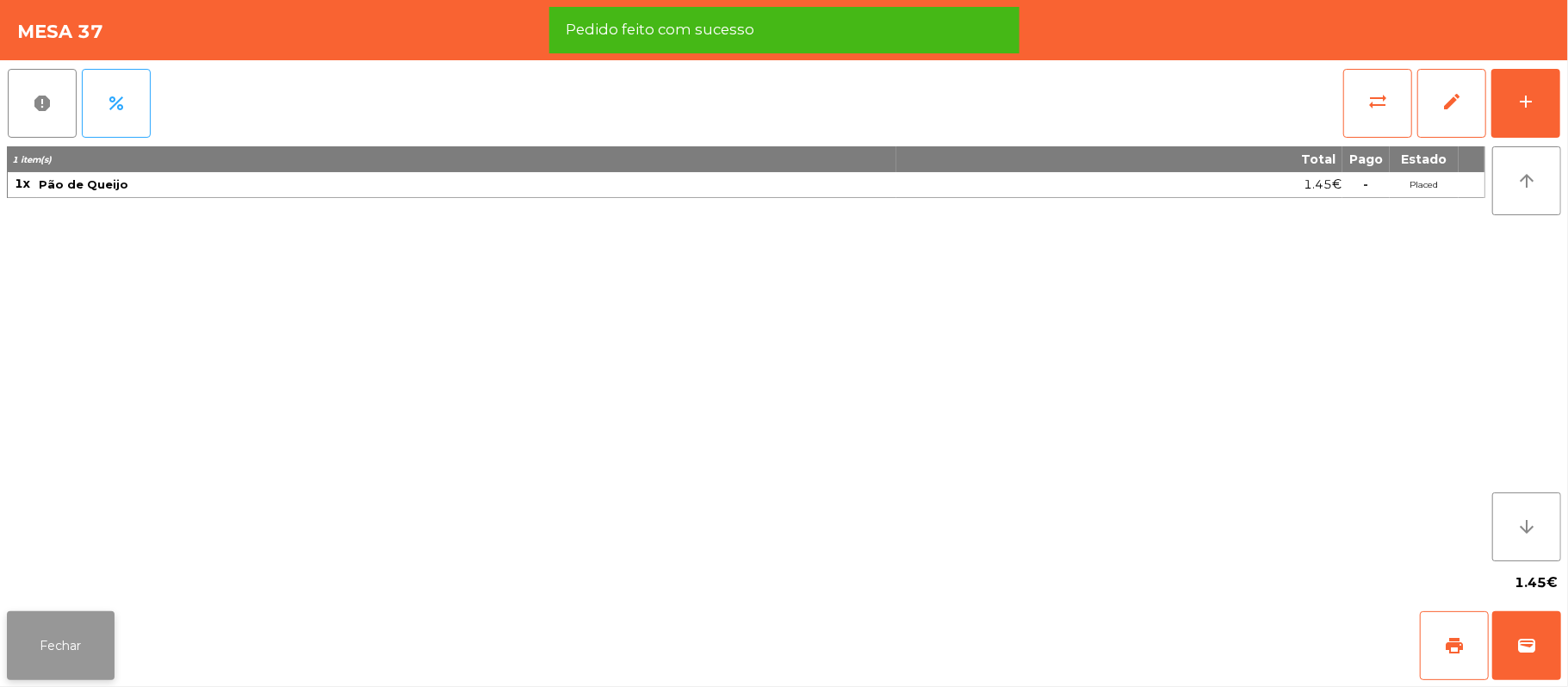
click at [88, 641] on button "Fechar" at bounding box center [61, 646] width 107 height 69
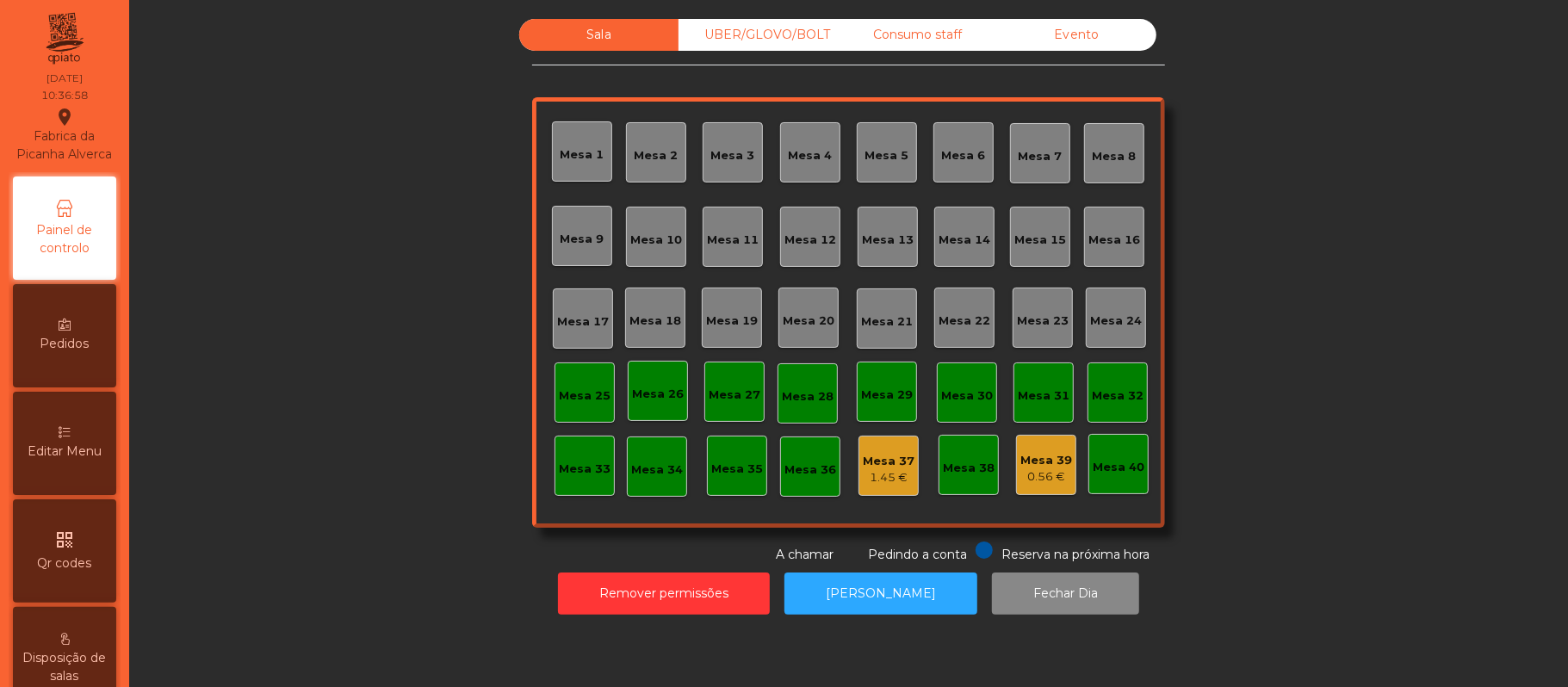
click at [1249, 134] on div "Sala UBER/GLOVO/BOLT Consumo staff Evento [GEOGRAPHIC_DATA] 2 [GEOGRAPHIC_DATA]…" at bounding box center [848, 292] width 1392 height 545
click at [1381, 419] on div "Sala UBER/GLOVO/BOLT Consumo staff Evento [GEOGRAPHIC_DATA] 2 [GEOGRAPHIC_DATA]…" at bounding box center [848, 292] width 1392 height 545
click at [852, 594] on button "[PERSON_NAME]" at bounding box center [880, 594] width 193 height 42
